Goal: Task Accomplishment & Management: Manage account settings

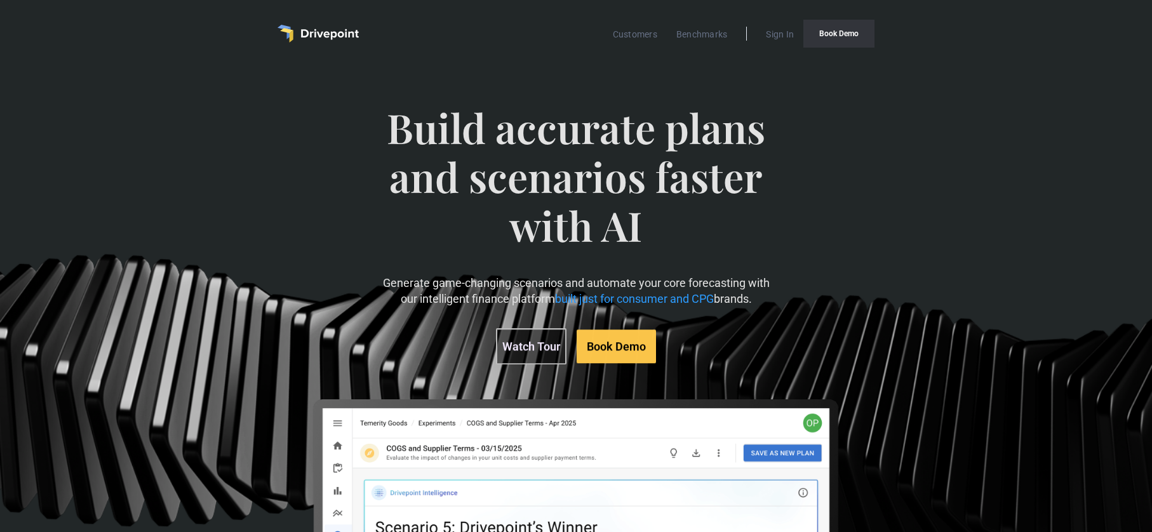
scroll to position [1, 0]
click at [783, 34] on link "Sign In" at bounding box center [779, 34] width 41 height 17
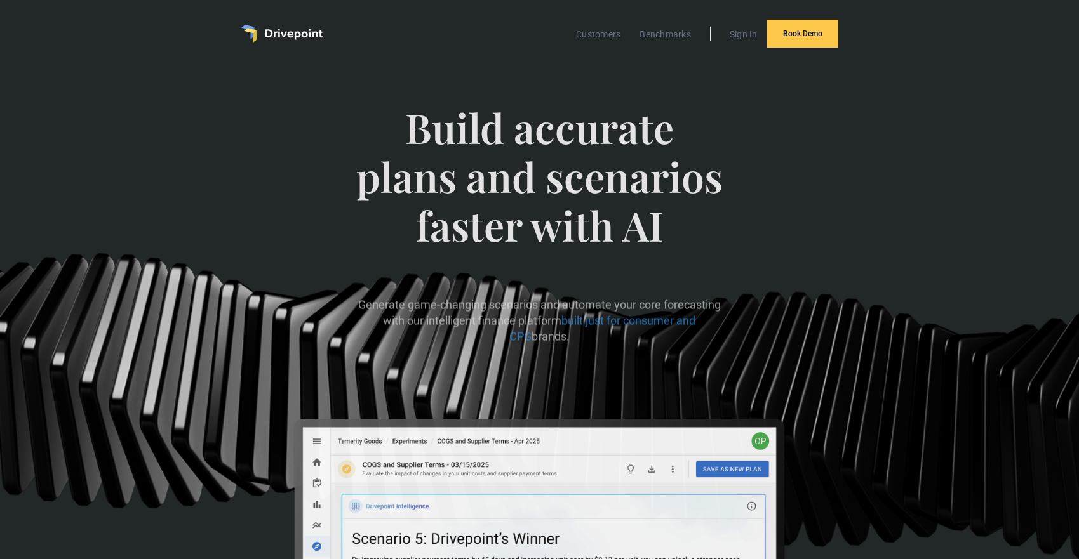
scroll to position [1, 0]
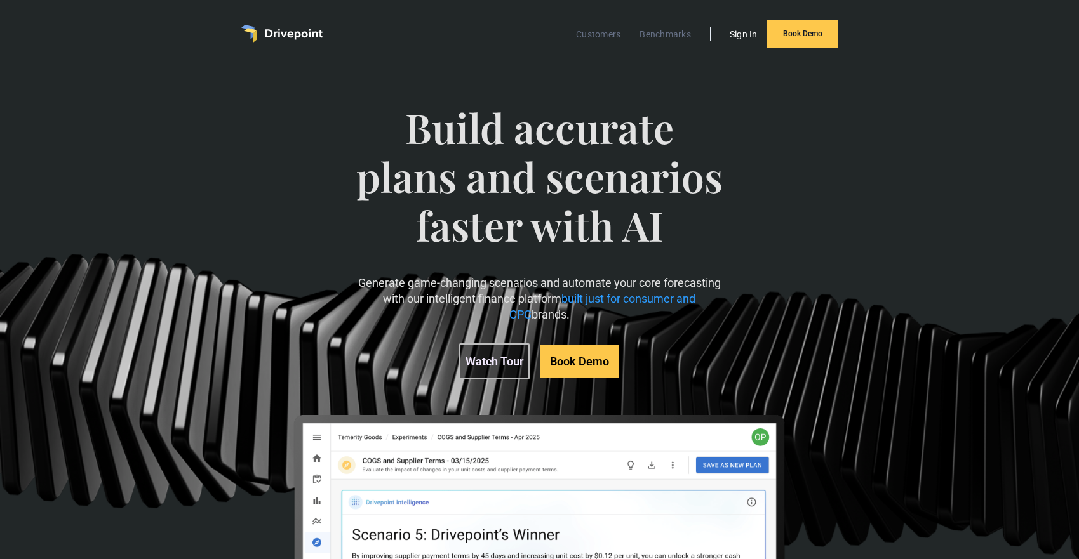
click at [743, 37] on link "Sign In" at bounding box center [743, 34] width 41 height 17
